Goal: Information Seeking & Learning: Understand process/instructions

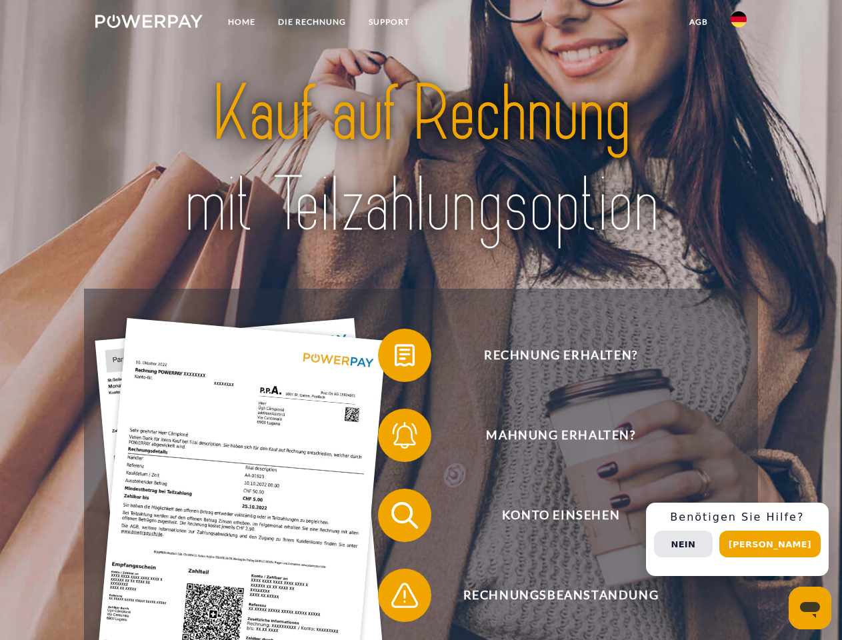
click at [149, 23] on img at bounding box center [148, 21] width 107 height 13
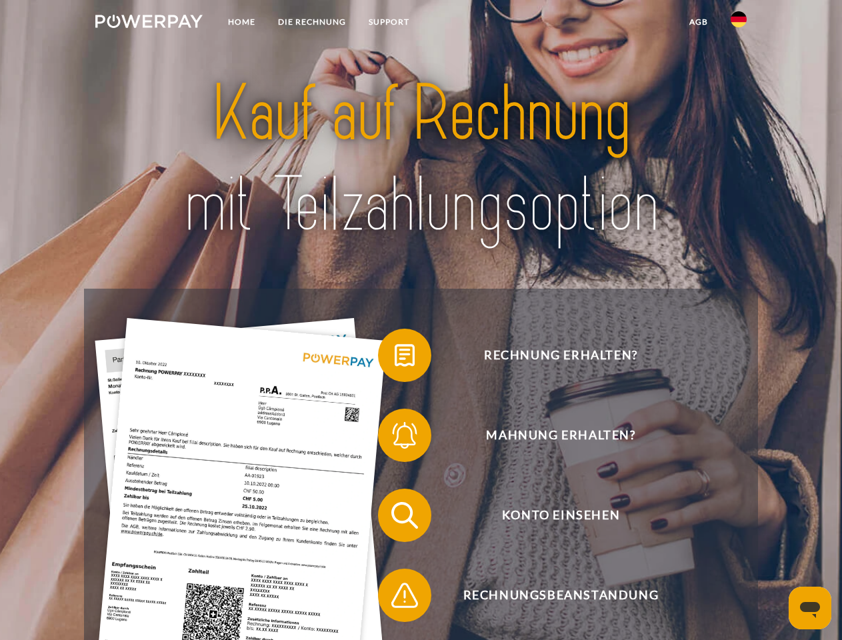
click at [738, 23] on img at bounding box center [738, 19] width 16 height 16
click at [698, 22] on link "agb" at bounding box center [698, 22] width 41 height 24
click at [394, 358] on span at bounding box center [384, 355] width 67 height 67
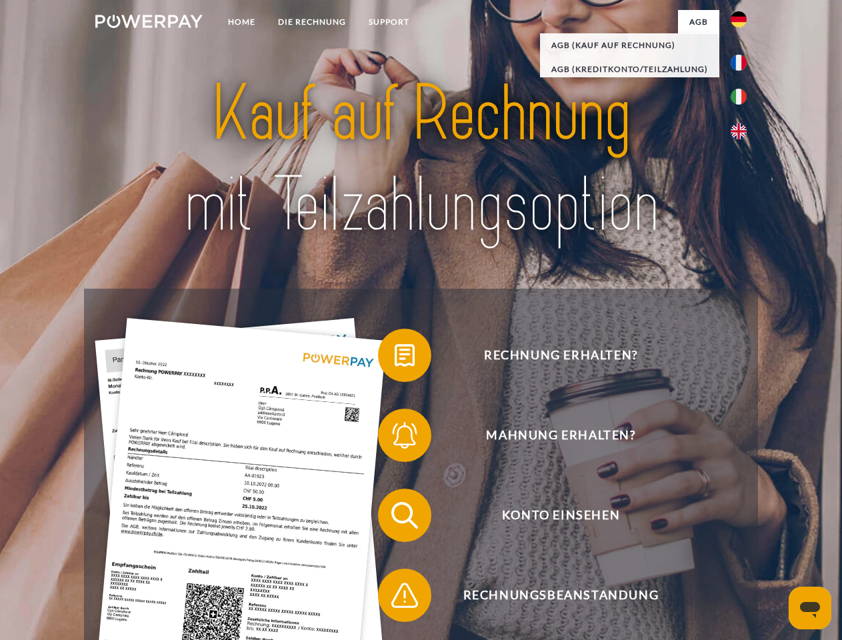
click at [394, 438] on span at bounding box center [384, 435] width 67 height 67
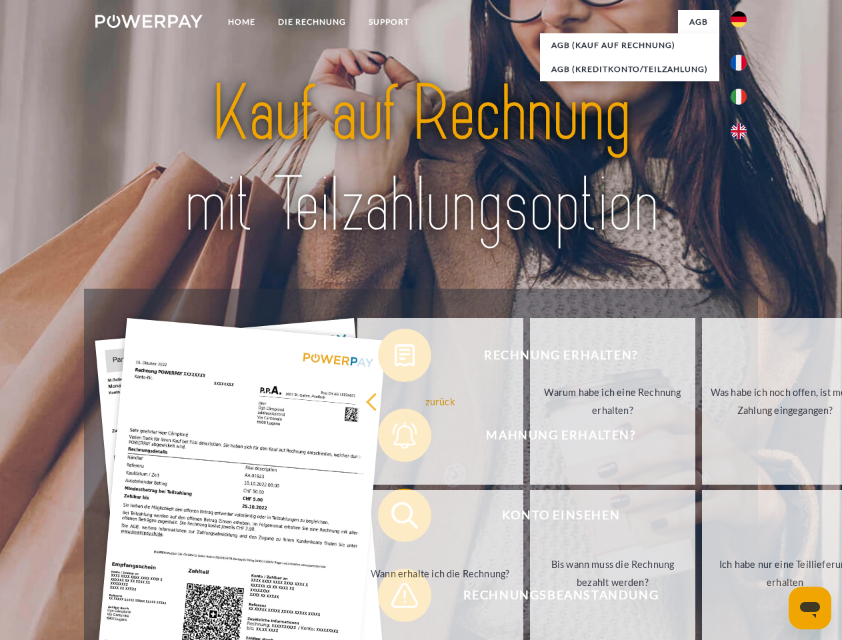
click at [530, 518] on link "Bis wann muss die Rechnung bezahlt werden?" at bounding box center [613, 573] width 166 height 167
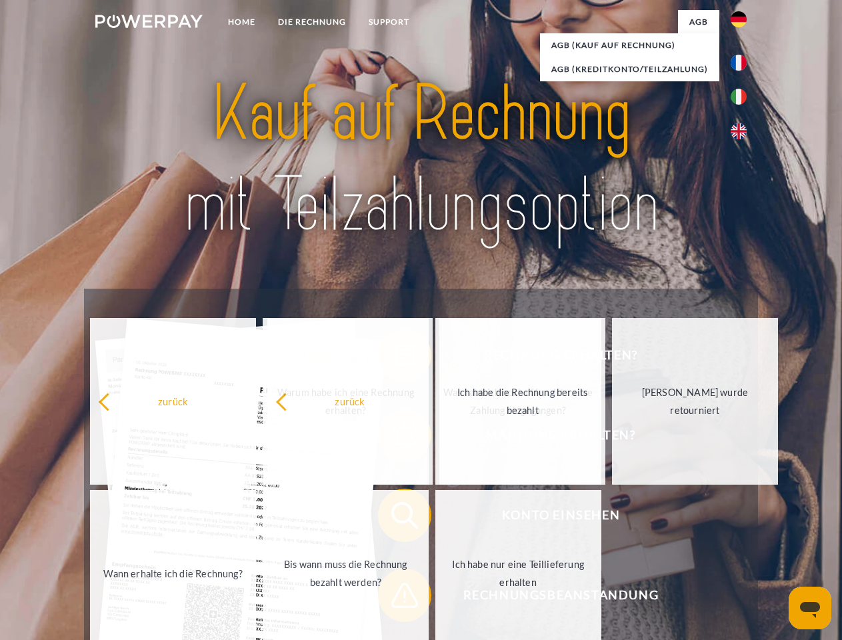
click at [394, 598] on span at bounding box center [384, 595] width 67 height 67
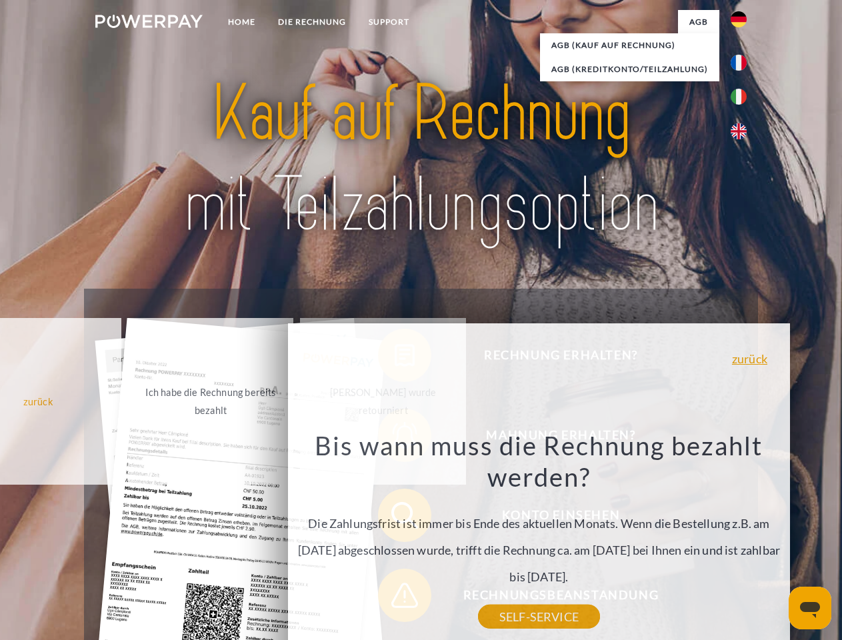
click at [742, 539] on div "Rechnung erhalten? Mahnung erhalten? Konto einsehen" at bounding box center [420, 555] width 673 height 533
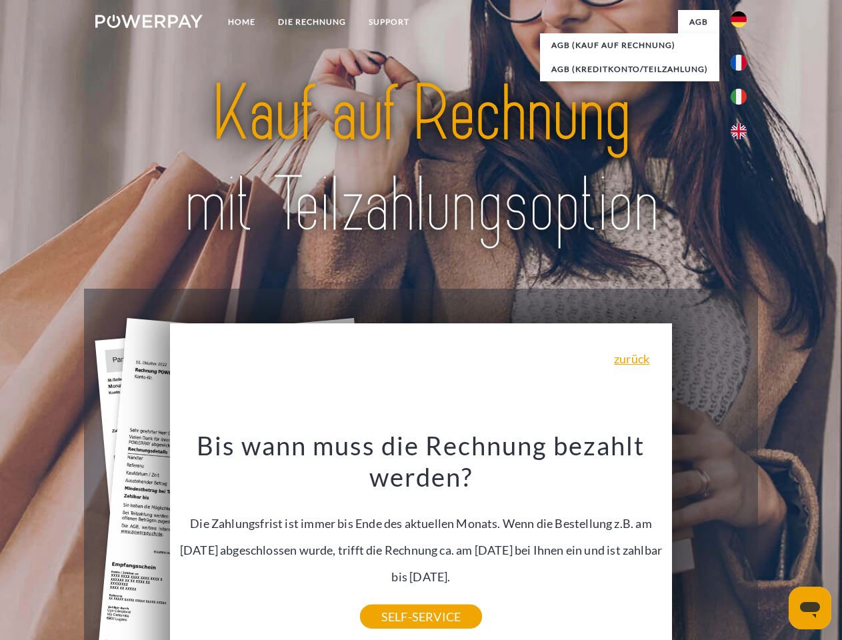
click at [709, 542] on span "Konto einsehen" at bounding box center [560, 514] width 327 height 53
click at [774, 544] on header "Home DIE RECHNUNG SUPPORT" at bounding box center [421, 460] width 842 height 920
